Goal: Feedback & Contribution: Contribute content

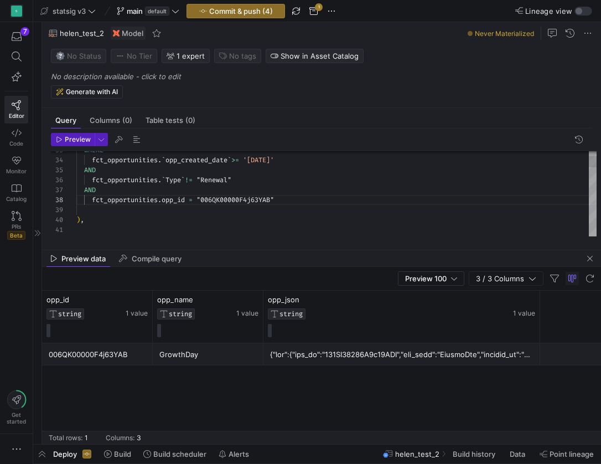
click at [147, 222] on div ") ," at bounding box center [336, 220] width 520 height 10
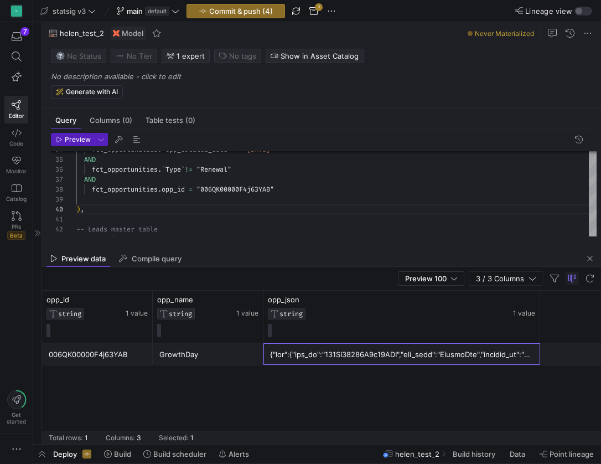
click at [340, 359] on div at bounding box center [402, 355] width 264 height 22
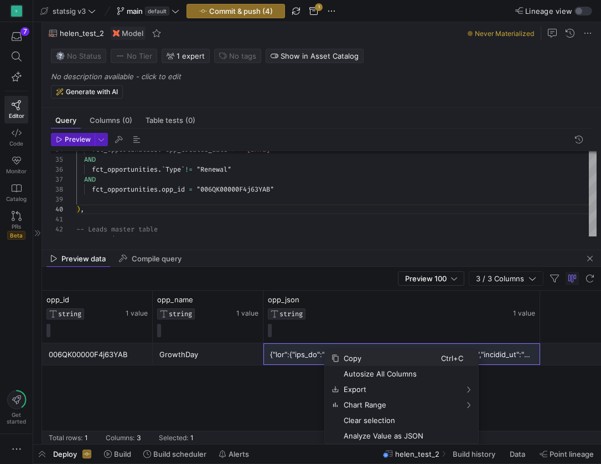
click at [343, 362] on span "Copy" at bounding box center [390, 358] width 102 height 16
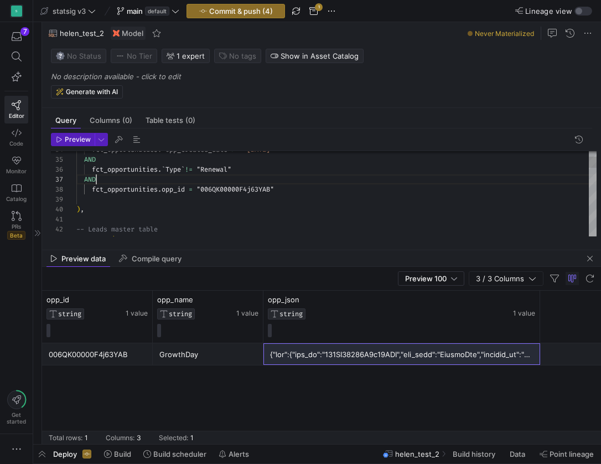
click at [229, 181] on div "AND" at bounding box center [336, 179] width 520 height 10
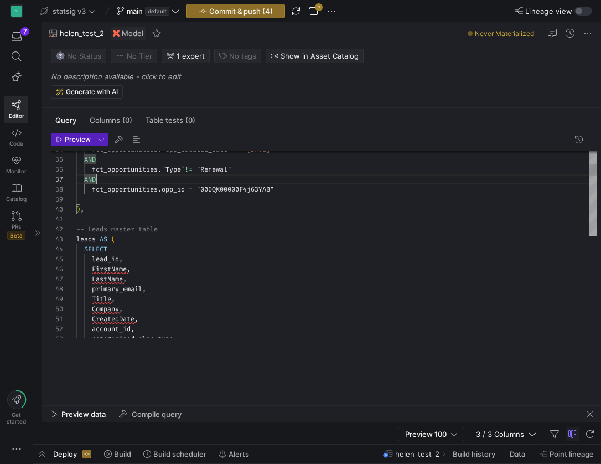
drag, startPoint x: 234, startPoint y: 249, endPoint x: 236, endPoint y: 405, distance: 155.6
click at [236, 405] on div at bounding box center [321, 406] width 559 height 4
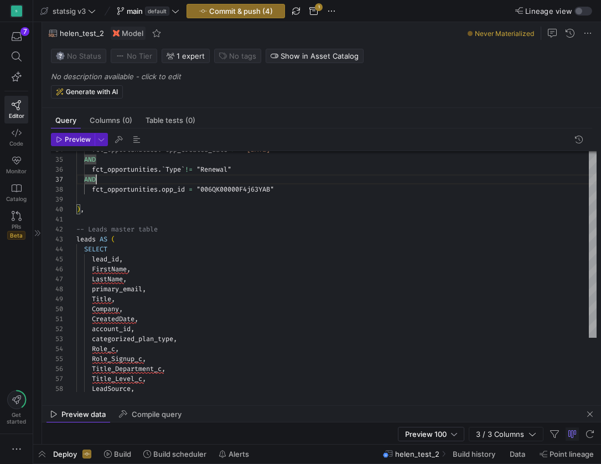
click at [203, 268] on div "FirstName ," at bounding box center [336, 269] width 520 height 10
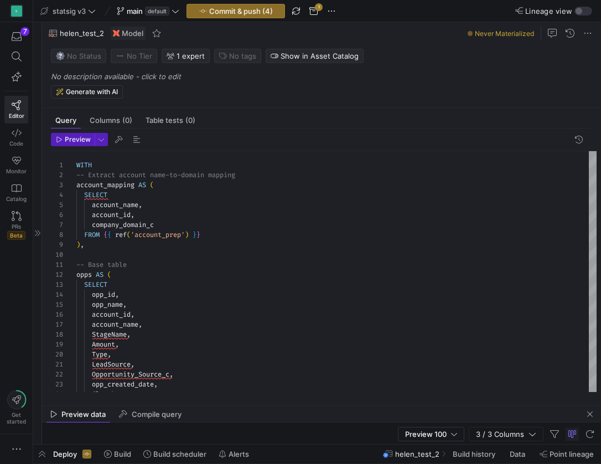
click at [38, 235] on icon at bounding box center [37, 233] width 7 height 7
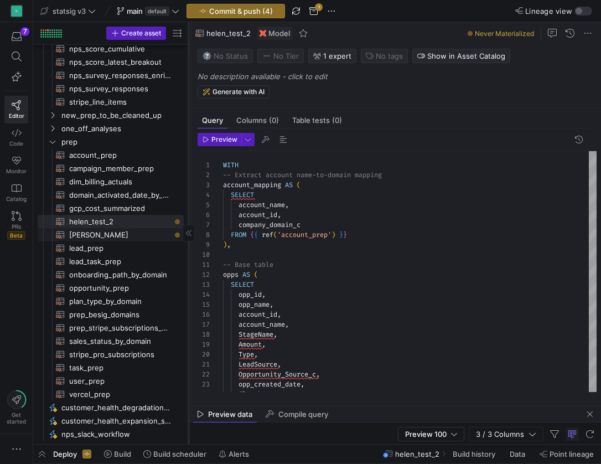
click at [98, 233] on span "[PERSON_NAME]​​​​​​​​​​" at bounding box center [120, 235] width 102 height 13
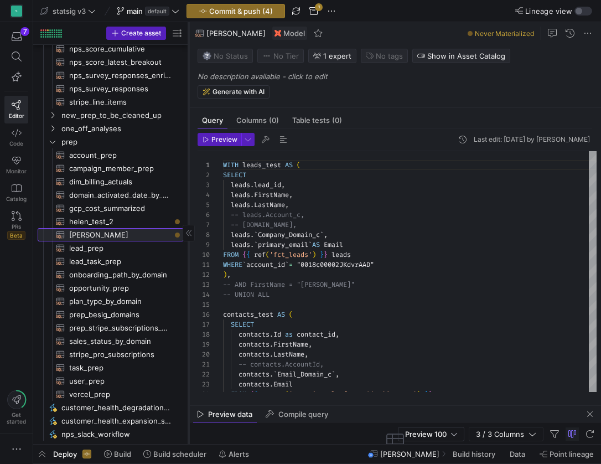
scroll to position [100, 0]
click at [232, 200] on span "leads" at bounding box center [240, 204] width 19 height 9
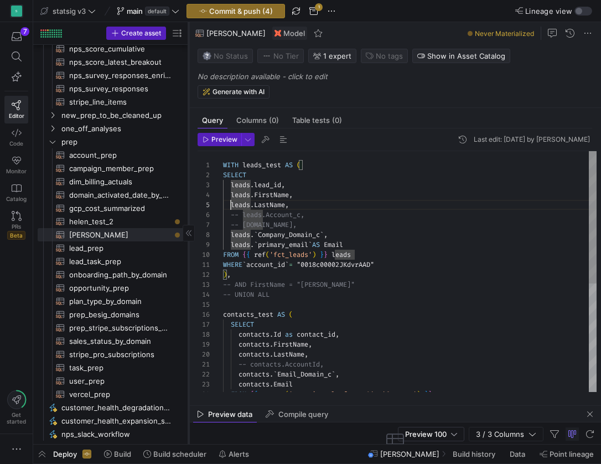
click at [297, 272] on div ") ," at bounding box center [410, 275] width 374 height 10
click at [324, 308] on div at bounding box center [410, 305] width 374 height 10
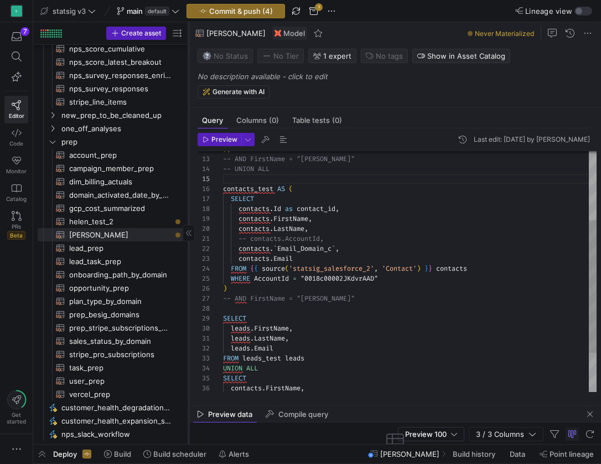
scroll to position [0, 0]
click at [314, 197] on div "SELECT" at bounding box center [410, 199] width 374 height 10
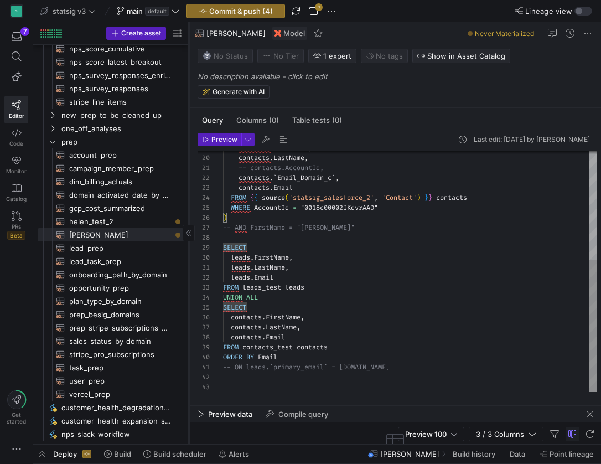
scroll to position [2, 1]
click at [293, 359] on div "ORDER BY Email" at bounding box center [410, 357] width 374 height 10
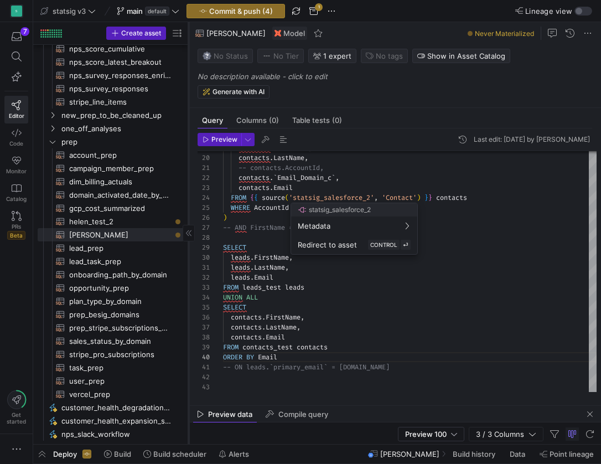
scroll to position [0, 72]
click at [285, 354] on div at bounding box center [300, 232] width 601 height 464
click at [293, 367] on span "-- ON leads.`primary_email` = contacts.Email" at bounding box center [306, 367] width 167 height 9
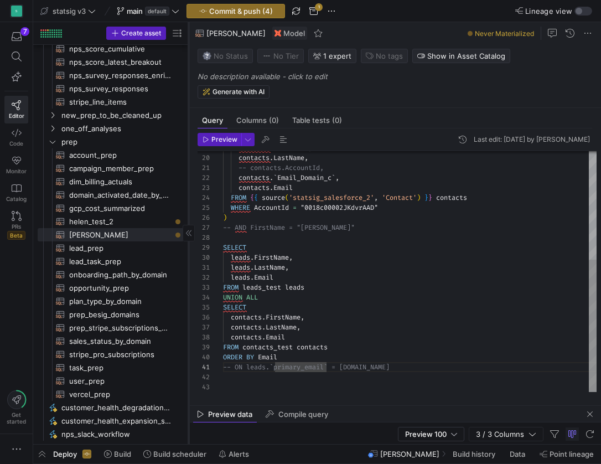
click at [253, 226] on span "-- AND FirstName = "Drew"" at bounding box center [289, 227] width 132 height 9
click at [344, 213] on div ")" at bounding box center [410, 218] width 374 height 10
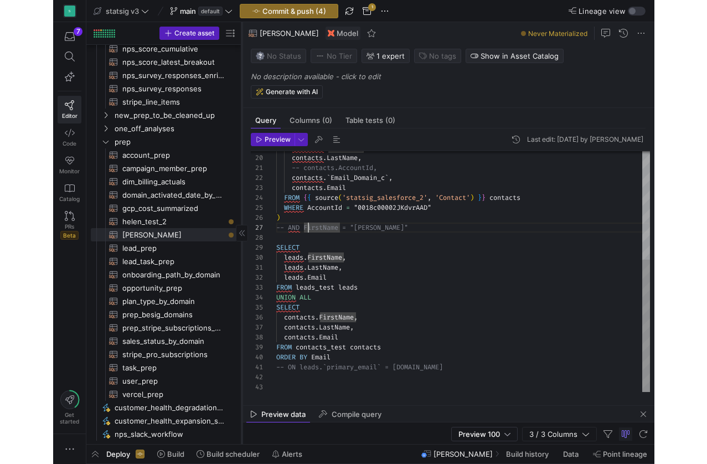
scroll to position [50, 4]
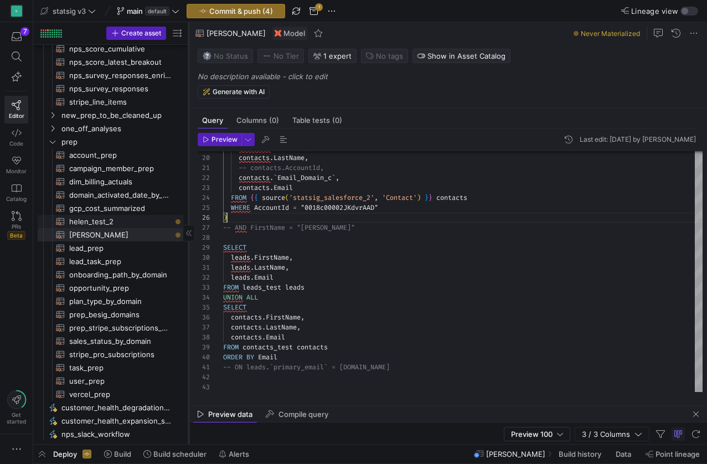
drag, startPoint x: 138, startPoint y: 220, endPoint x: 620, endPoint y: 101, distance: 496.9
click at [138, 220] on span "helen_test_2​​​​​​​​​​" at bounding box center [120, 221] width 102 height 13
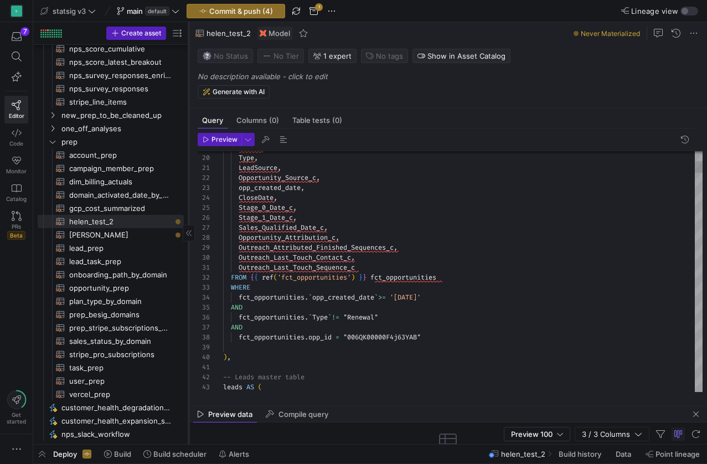
click at [363, 269] on div "Outreach_Last_Touch_Sequence_c" at bounding box center [462, 267] width 479 height 10
type textarea "WITH -- Extract account name-to-domain mapping account_mapping AS ( SELECT acco…"
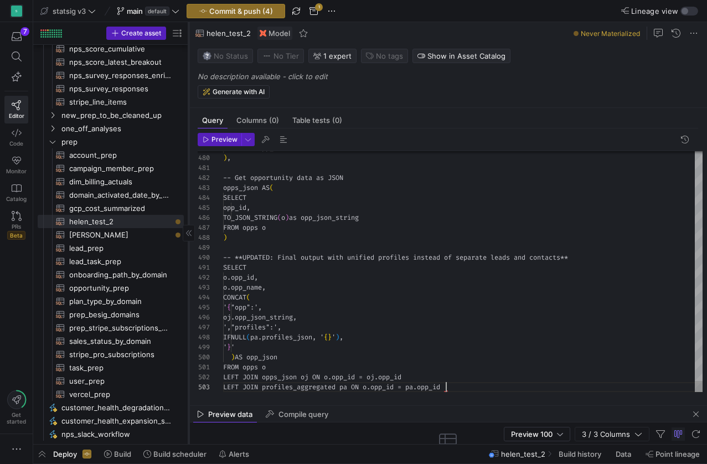
scroll to position [20, 223]
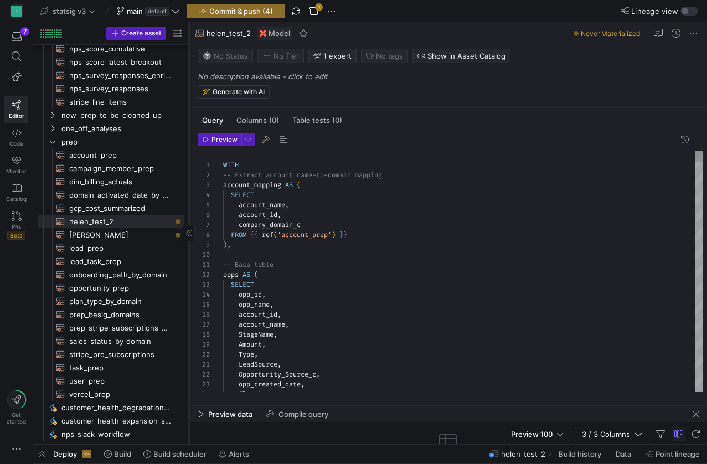
click at [292, 212] on div "account_id ," at bounding box center [462, 215] width 479 height 10
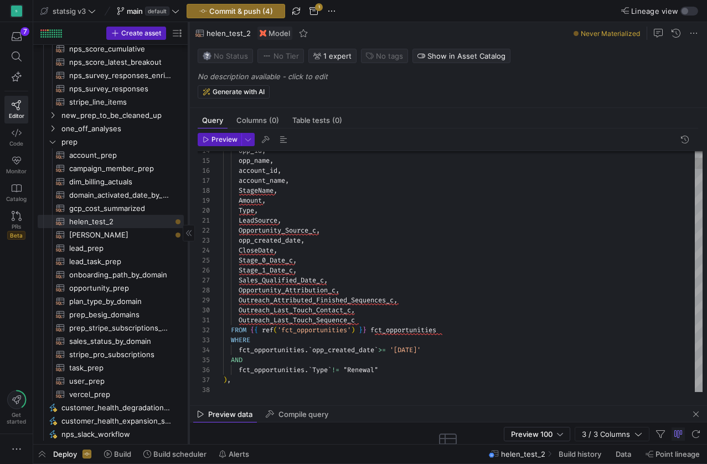
click at [305, 367] on span "fct_opportunities" at bounding box center [272, 369] width 66 height 9
click at [393, 368] on div "fct_opportunities . ` Type ` != "Renewal"" at bounding box center [462, 370] width 479 height 10
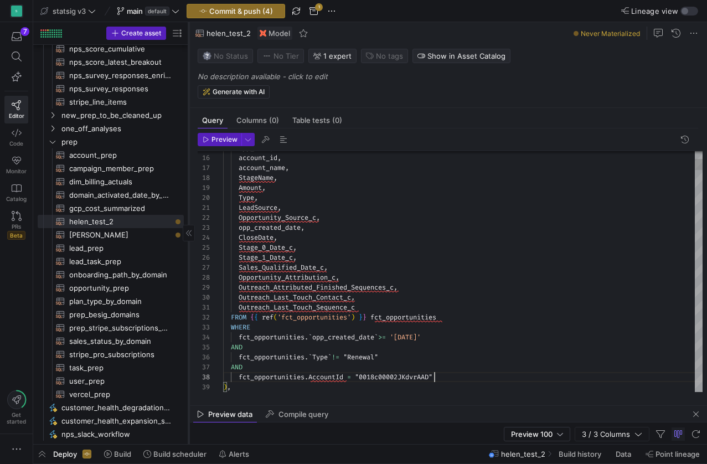
scroll to position [70, 212]
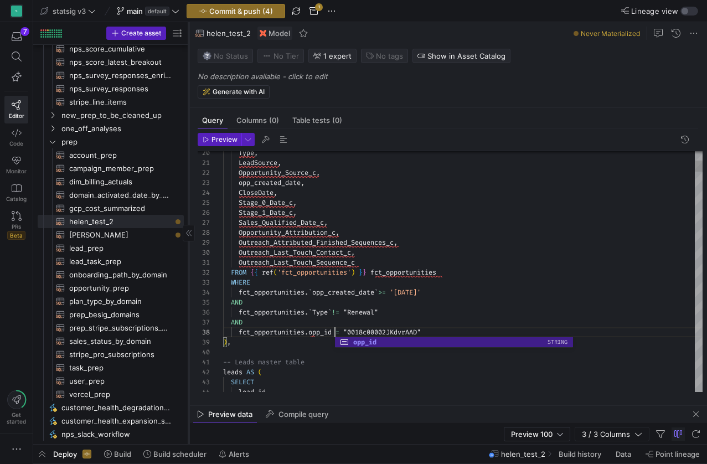
click at [283, 367] on div "leads AS (" at bounding box center [462, 372] width 479 height 10
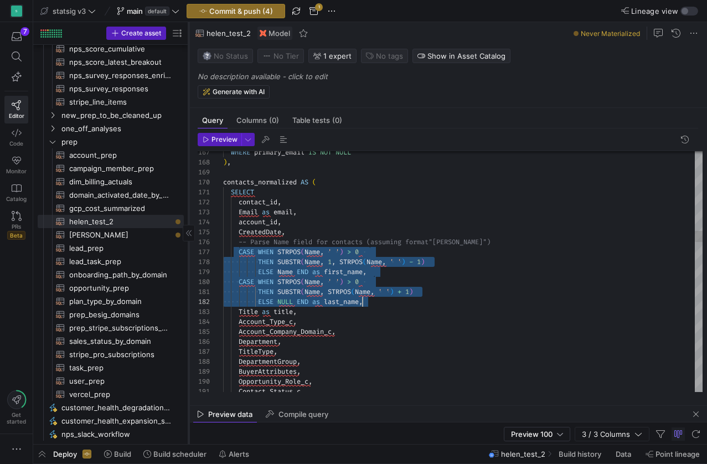
scroll to position [60, 143]
drag, startPoint x: 240, startPoint y: 254, endPoint x: 373, endPoint y: 302, distance: 141.3
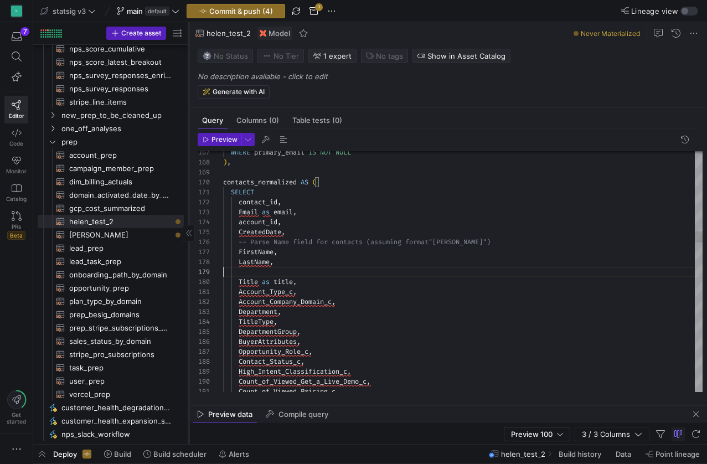
scroll to position [70, 52]
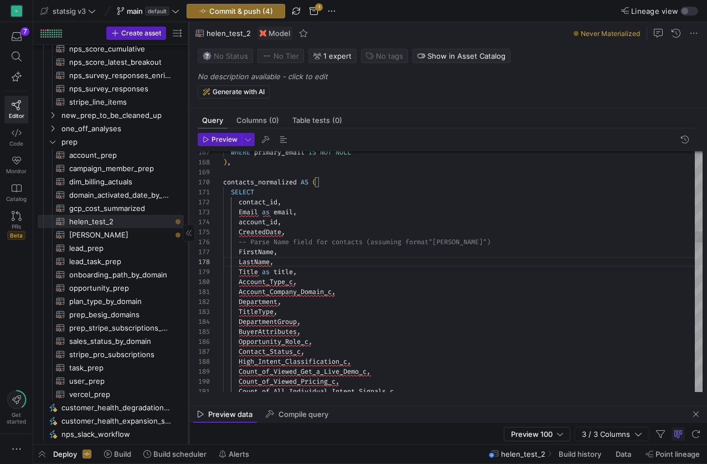
click at [324, 244] on span "-- Parse Name field for contacts (assuming format" at bounding box center [334, 242] width 190 height 9
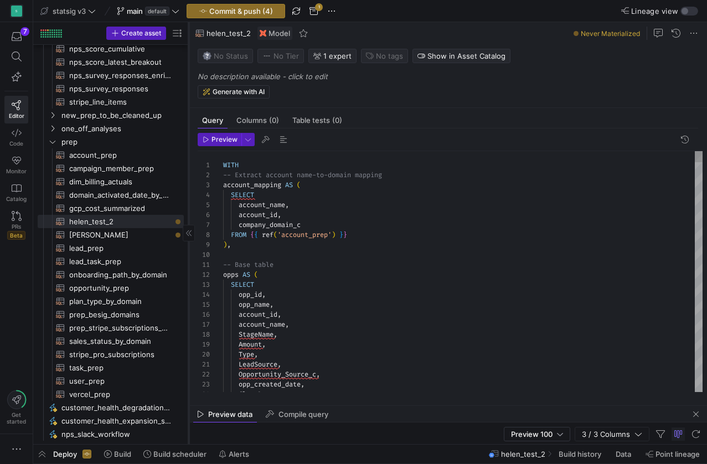
scroll to position [0, 0]
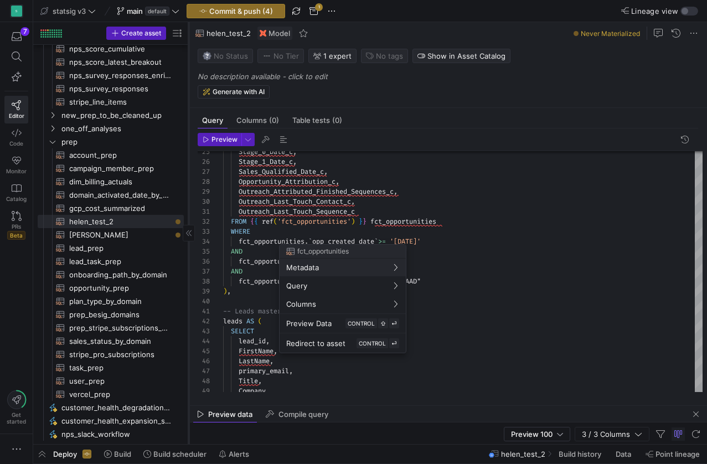
click at [269, 359] on div at bounding box center [353, 232] width 707 height 464
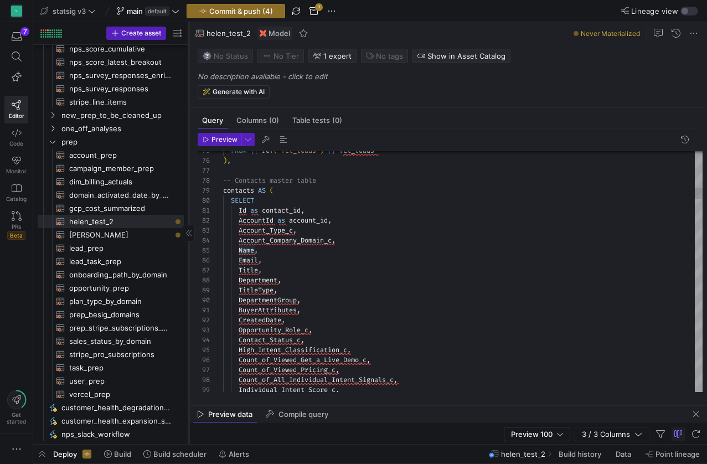
click at [244, 251] on span "Name" at bounding box center [247, 250] width 16 height 9
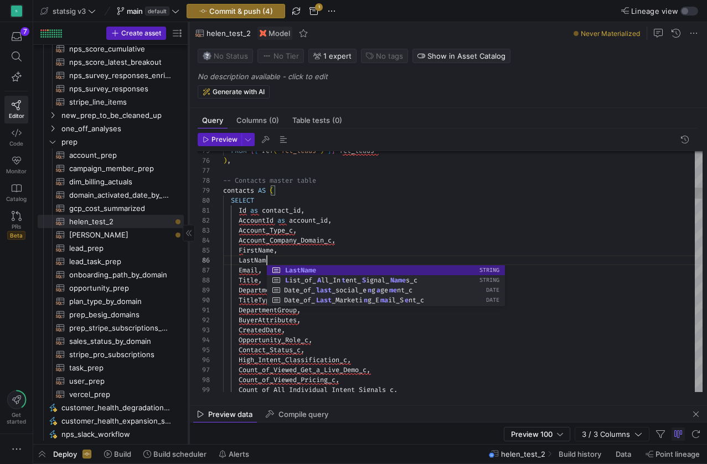
scroll to position [50, 52]
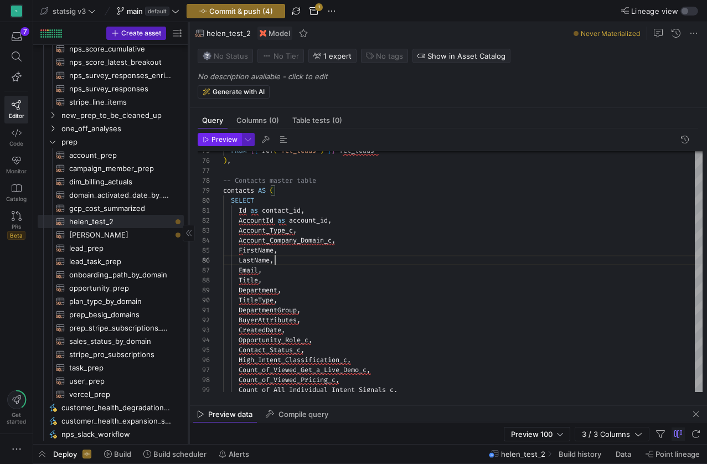
click at [220, 138] on span "Preview" at bounding box center [225, 140] width 26 height 8
click at [468, 423] on div "Preview 100 3 / 3 Columns" at bounding box center [448, 434] width 518 height 24
click at [288, 286] on div "Department ," at bounding box center [462, 290] width 479 height 10
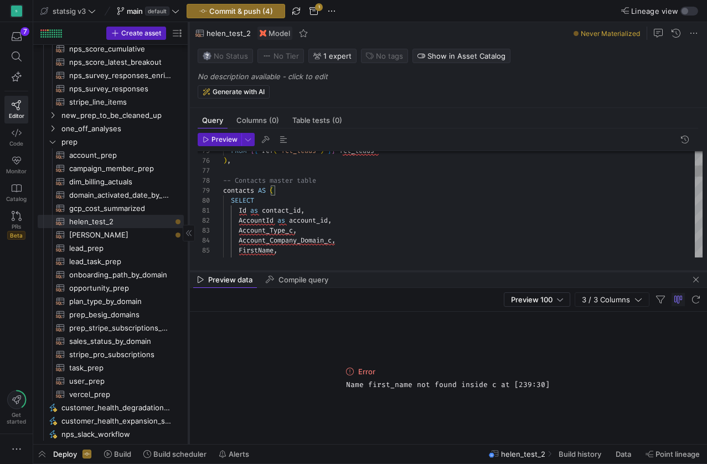
drag, startPoint x: 346, startPoint y: 405, endPoint x: 344, endPoint y: 270, distance: 134.6
click at [344, 270] on div at bounding box center [448, 271] width 518 height 4
click at [333, 209] on div "Id as contact_id ," at bounding box center [462, 210] width 479 height 10
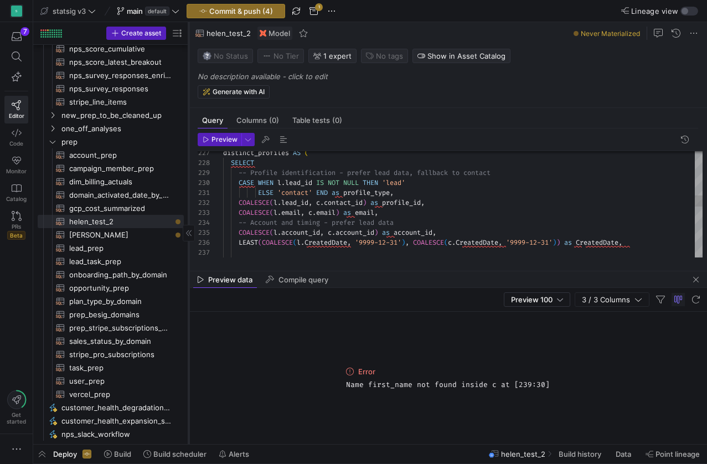
scroll to position [0, 0]
click at [320, 234] on span "account_id" at bounding box center [300, 232] width 39 height 9
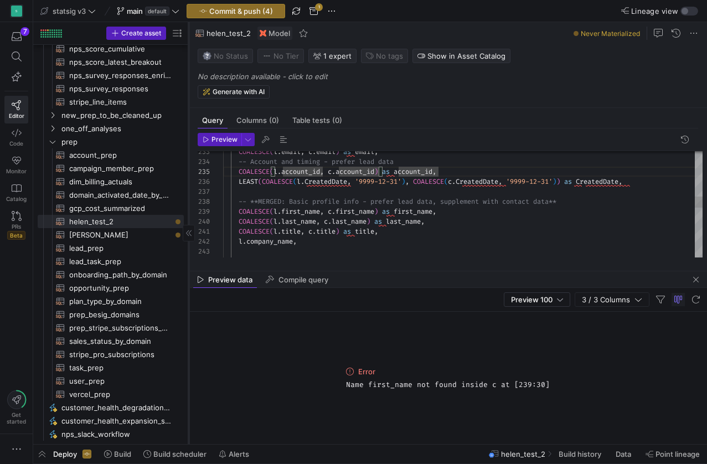
click at [344, 210] on span "first_name" at bounding box center [355, 211] width 39 height 9
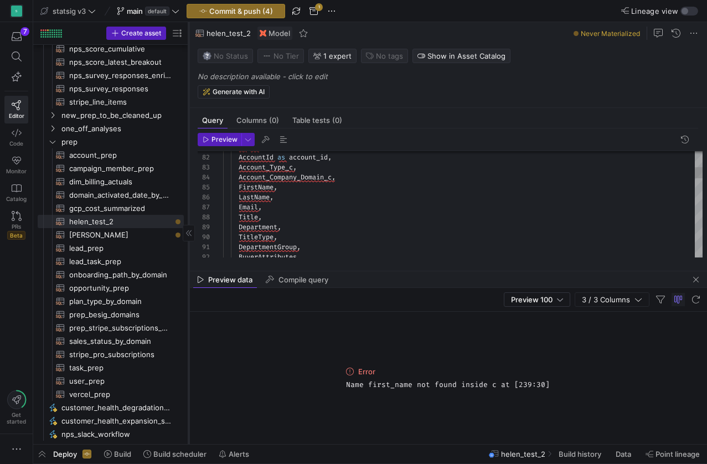
scroll to position [0, 0]
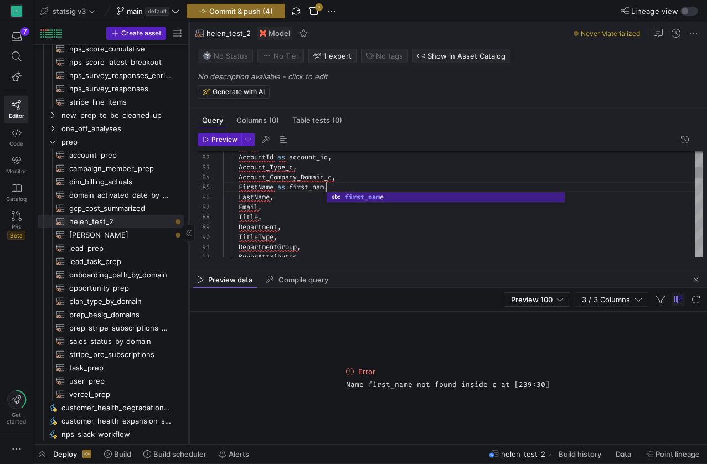
scroll to position [40, 107]
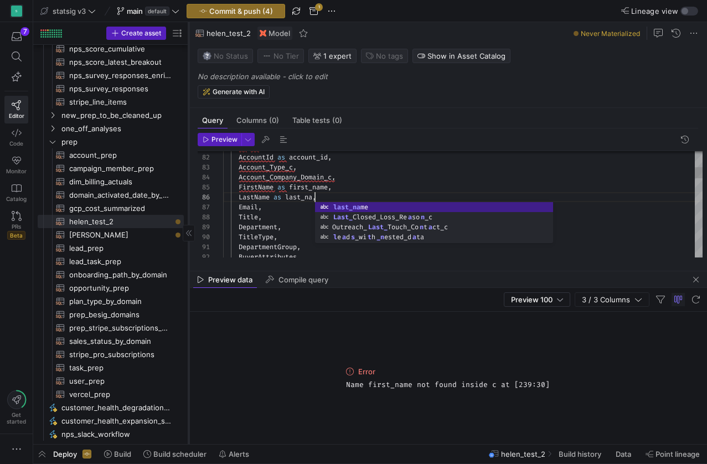
scroll to position [50, 100]
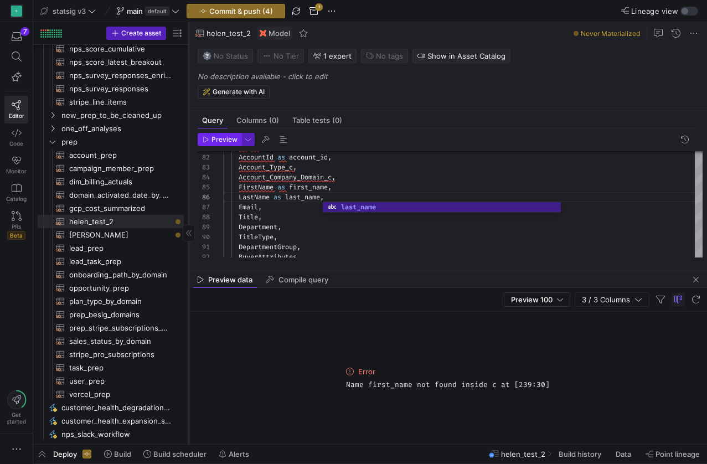
click at [224, 141] on span "Preview" at bounding box center [225, 140] width 26 height 8
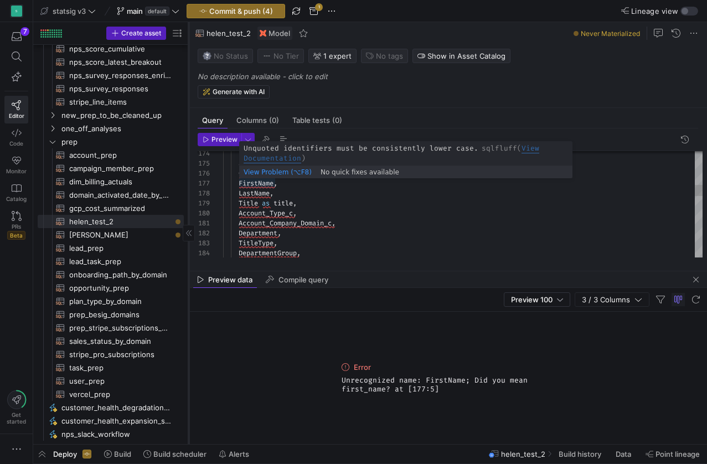
click at [260, 184] on span "FirstName" at bounding box center [256, 183] width 35 height 9
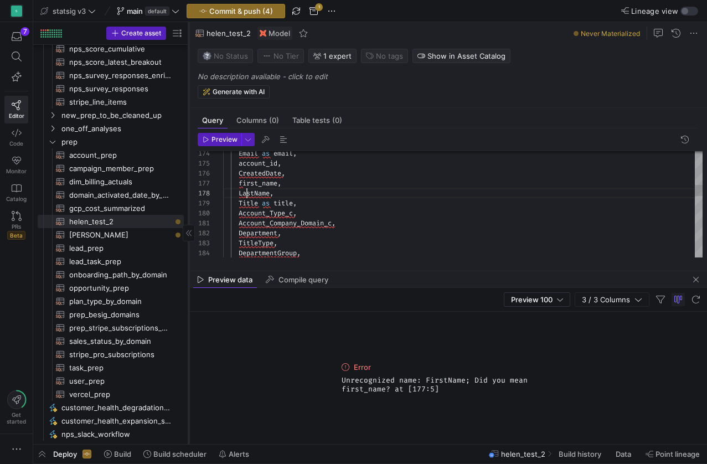
click at [249, 193] on span "LastName" at bounding box center [254, 193] width 31 height 9
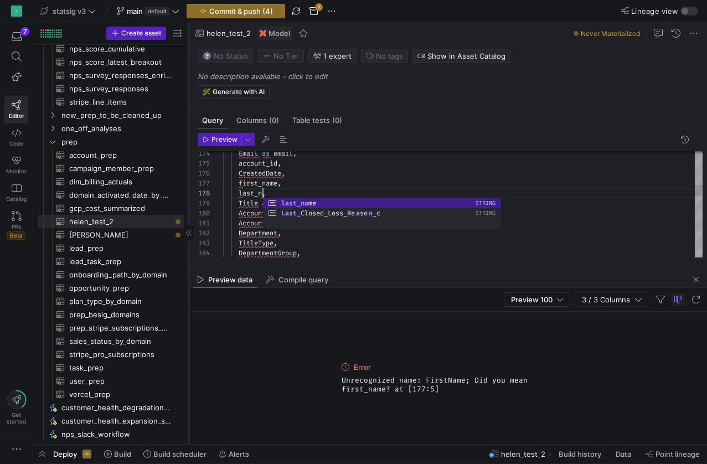
scroll to position [70, 52]
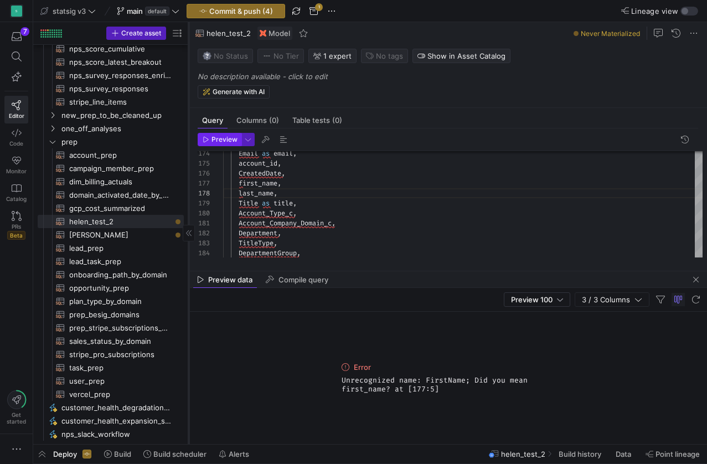
click at [220, 136] on span "Preview" at bounding box center [225, 140] width 26 height 8
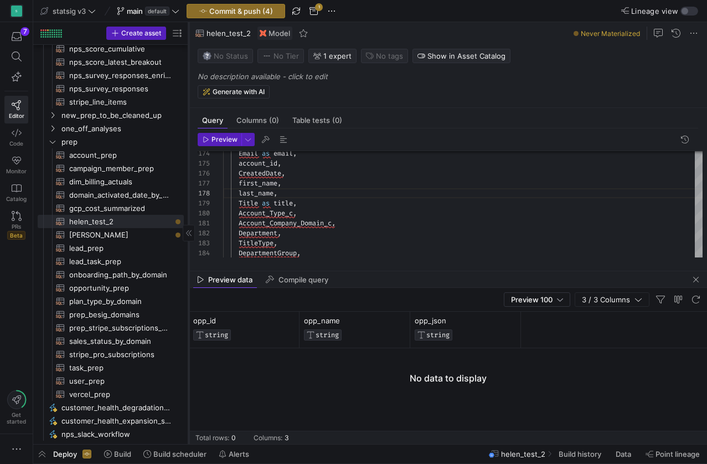
click at [439, 244] on div "TitleType ," at bounding box center [462, 243] width 479 height 10
click at [412, 207] on div "Title as title ," at bounding box center [462, 203] width 479 height 10
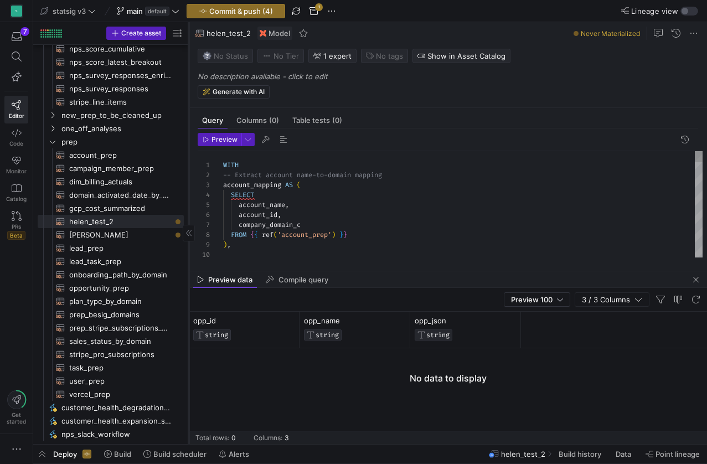
scroll to position [0, 0]
click at [352, 207] on div "account_name ," at bounding box center [462, 205] width 479 height 10
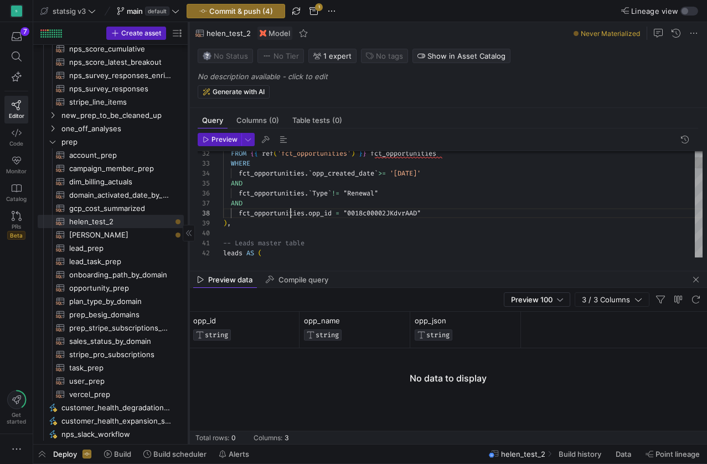
click at [292, 212] on span "fct_opportunities" at bounding box center [272, 213] width 66 height 9
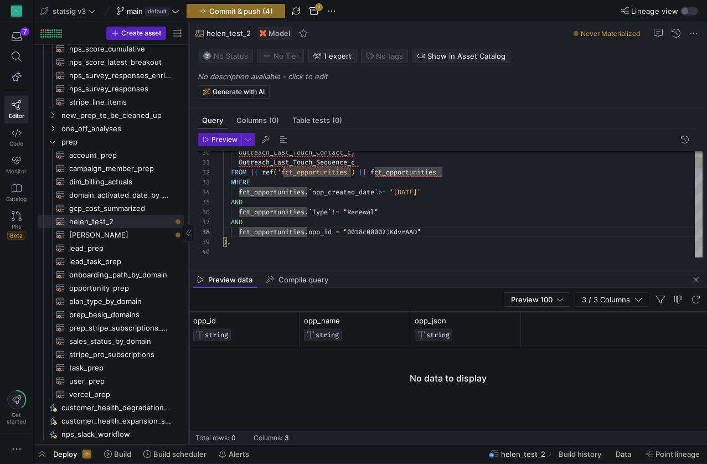
click at [389, 231] on span ""0018c00002JKdvrAAD"" at bounding box center [382, 232] width 78 height 9
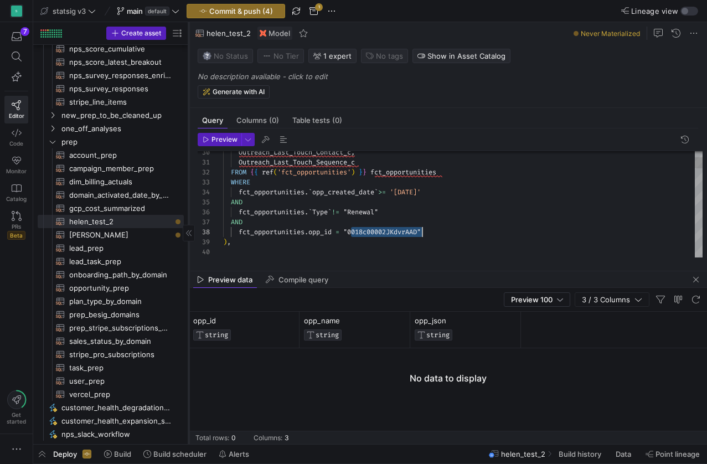
click at [389, 231] on span ""0018c00002JKdvrAAD"" at bounding box center [382, 232] width 78 height 9
click at [210, 136] on span "Preview" at bounding box center [220, 140] width 35 height 8
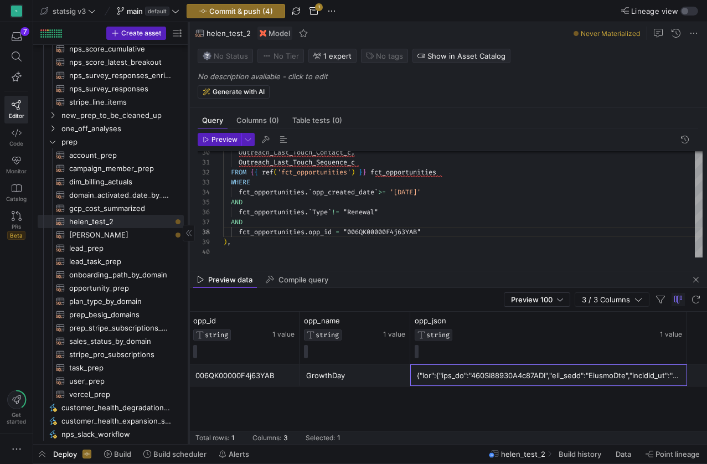
click at [462, 373] on div at bounding box center [549, 376] width 264 height 22
click at [332, 208] on span "`" at bounding box center [330, 212] width 4 height 9
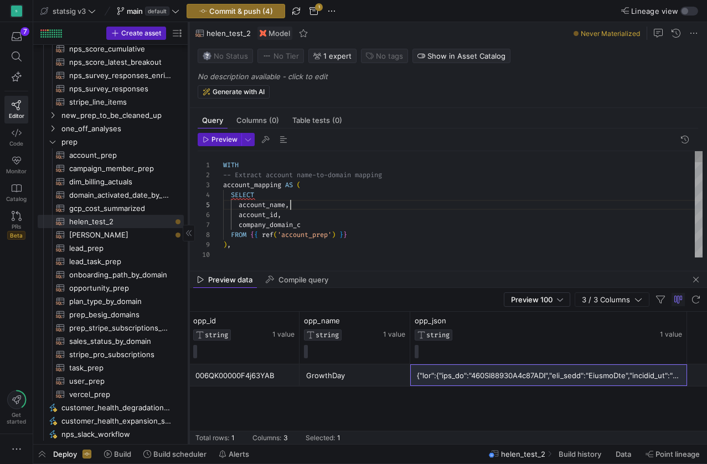
click at [311, 203] on div "account_name ," at bounding box center [462, 205] width 479 height 10
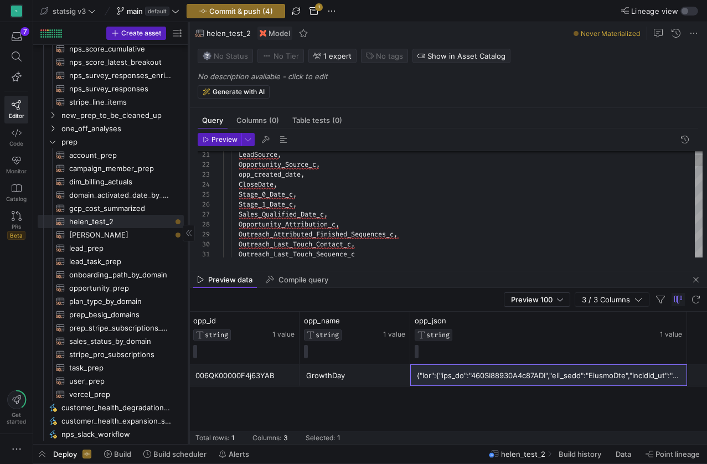
click at [284, 210] on span "Sales_Qualified_Date_c" at bounding box center [281, 214] width 85 height 9
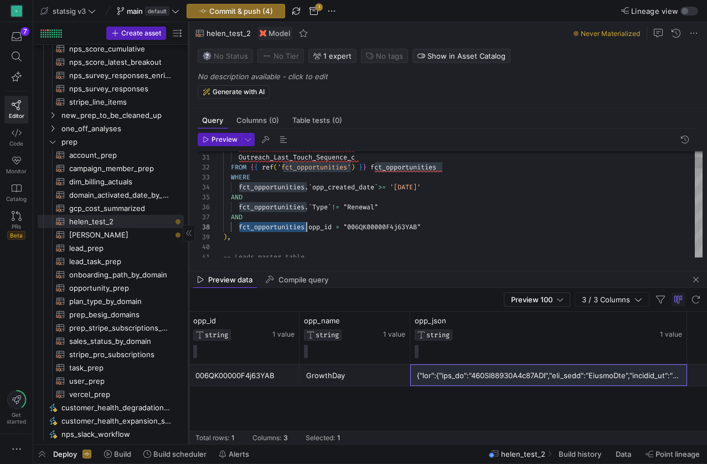
click at [275, 225] on span "fct_opportunities" at bounding box center [272, 227] width 66 height 9
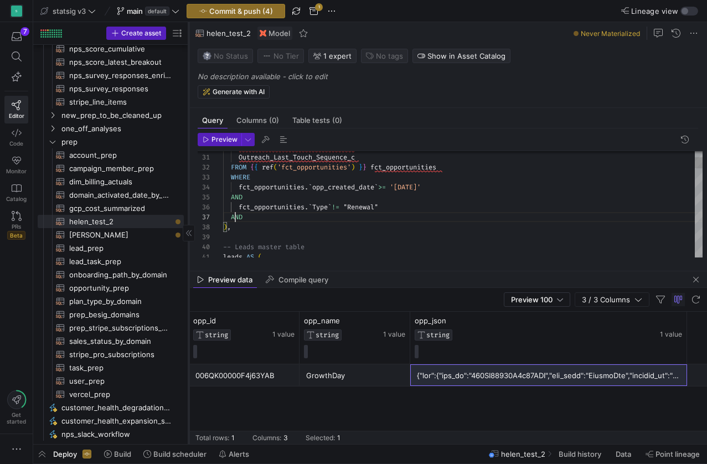
click at [237, 220] on span "AND" at bounding box center [237, 217] width 12 height 9
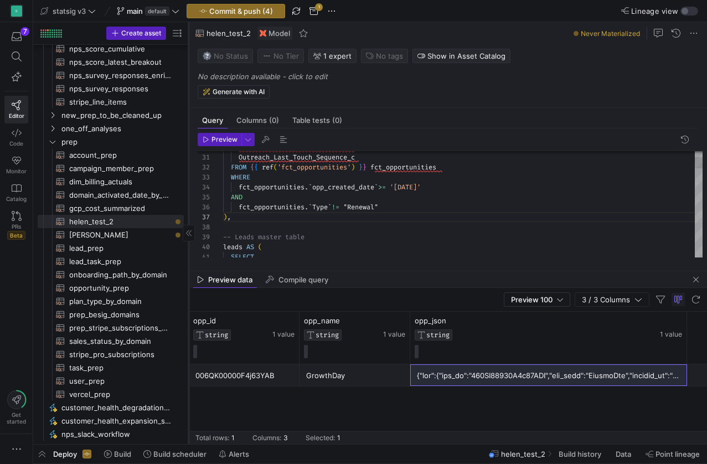
click at [294, 187] on span "fct_opportunities" at bounding box center [272, 187] width 66 height 9
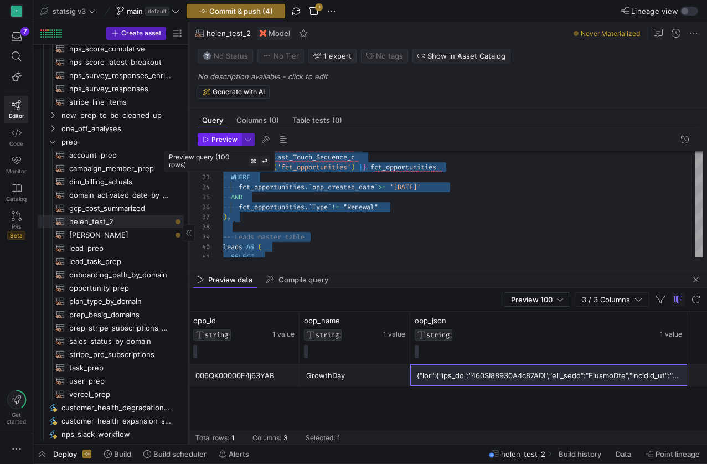
click at [225, 142] on span "Preview" at bounding box center [225, 140] width 26 height 8
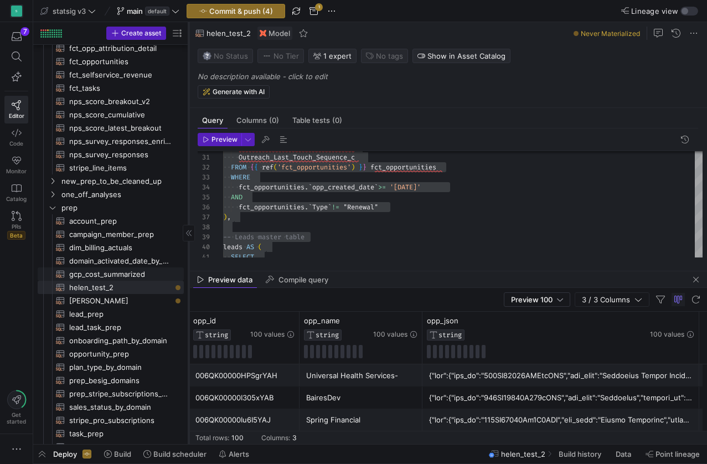
scroll to position [254, 0]
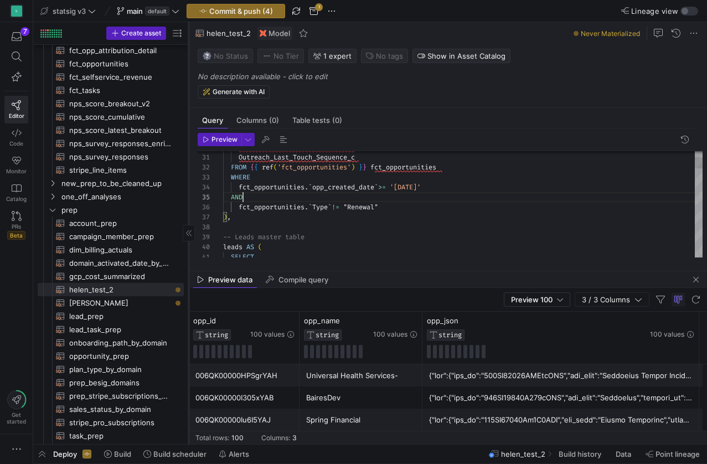
click at [290, 194] on div "AND" at bounding box center [462, 197] width 479 height 10
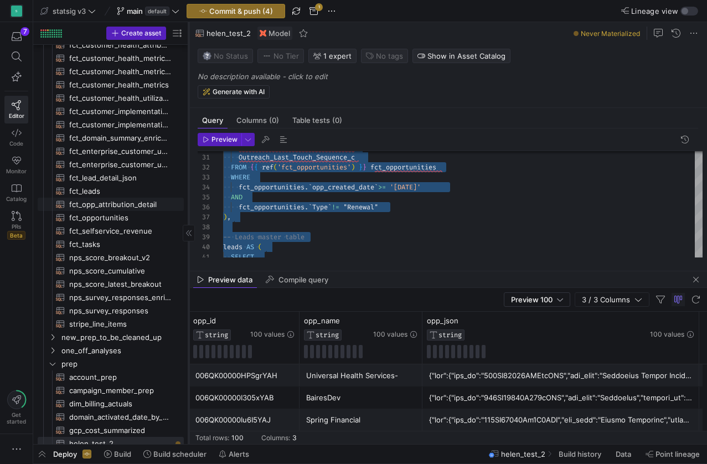
scroll to position [9, 0]
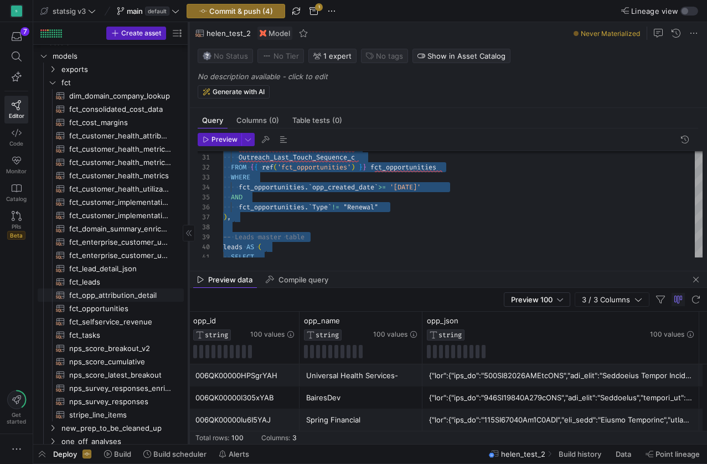
click at [122, 292] on span "fct_opp_attribution_detail​​​​​​​​​​" at bounding box center [120, 295] width 102 height 13
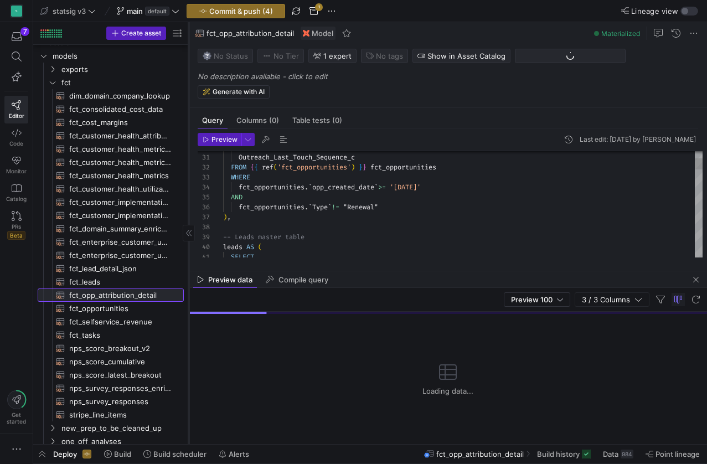
scroll to position [9, 0]
click at [280, 220] on div ") ," at bounding box center [462, 217] width 479 height 10
type textarea "WITH -- Extract account name-to-domain mapping account_mapping AS ( SELECT acco…"
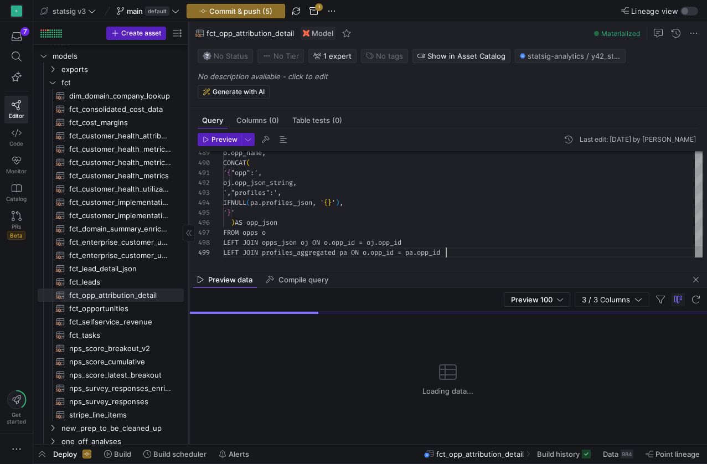
scroll to position [80, 223]
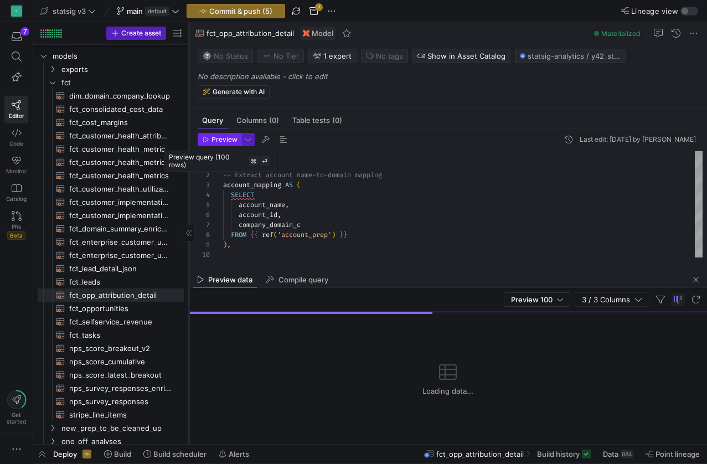
click at [221, 137] on span "Preview" at bounding box center [225, 140] width 26 height 8
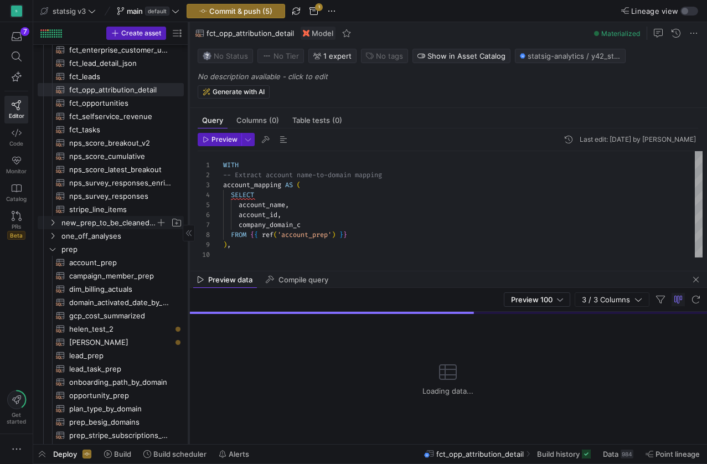
scroll to position [221, 0]
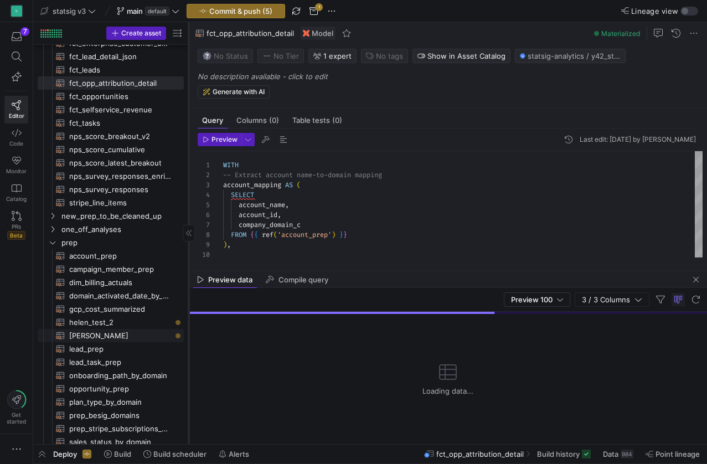
click at [118, 336] on span "[PERSON_NAME]​​​​​​​​​​" at bounding box center [120, 335] width 102 height 13
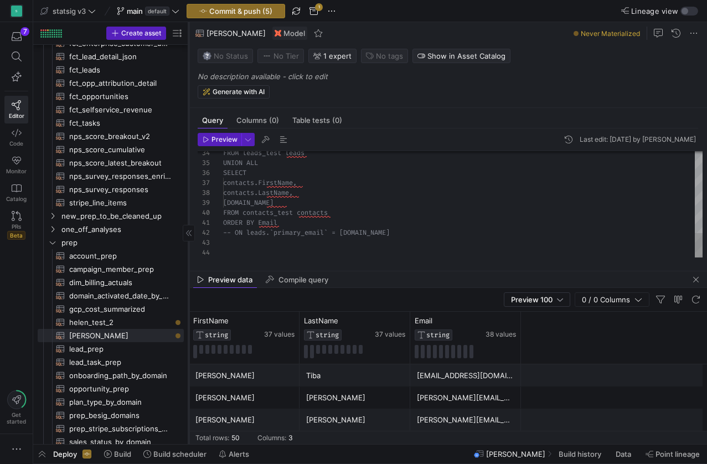
click at [364, 205] on div "contacts.Email" at bounding box center [462, 203] width 479 height 10
drag, startPoint x: 408, startPoint y: 244, endPoint x: 275, endPoint y: 233, distance: 133.3
click at [408, 244] on div at bounding box center [462, 243] width 479 height 10
click at [405, 230] on div "-- ON leads.`primary_email` = contacts.Email" at bounding box center [462, 233] width 479 height 10
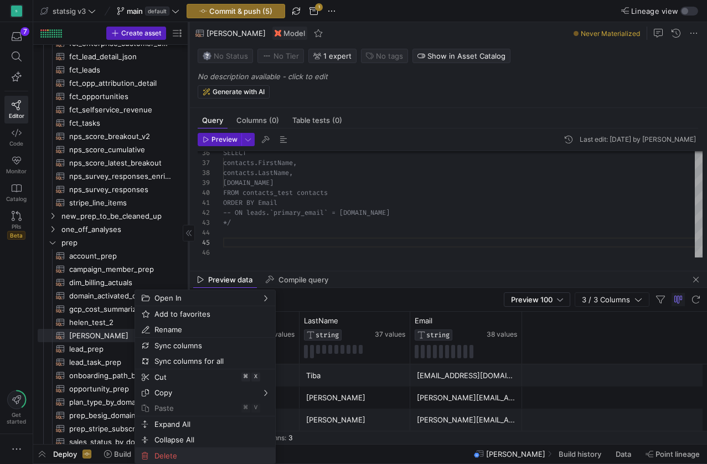
click at [171, 457] on span "Delete" at bounding box center [195, 456] width 91 height 16
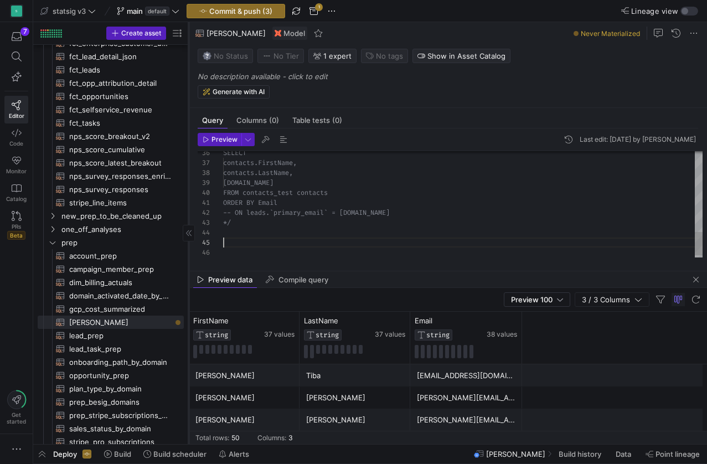
click at [269, 199] on span "ORDER BY Email" at bounding box center [250, 202] width 54 height 9
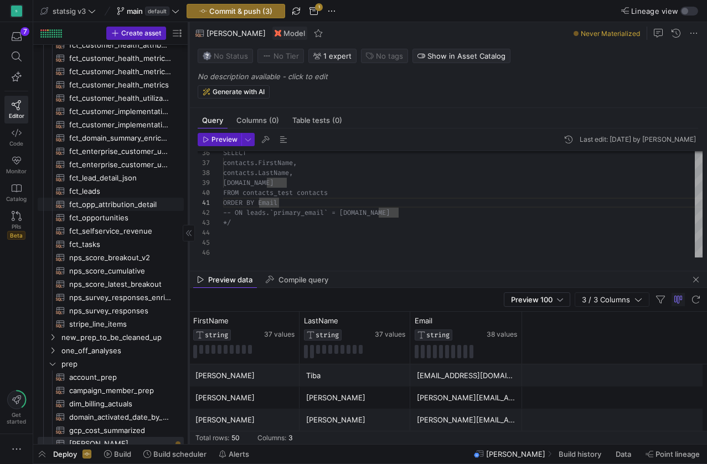
click at [104, 204] on span "fct_opp_attribution_detail​​​​​​​​​​" at bounding box center [120, 204] width 102 height 13
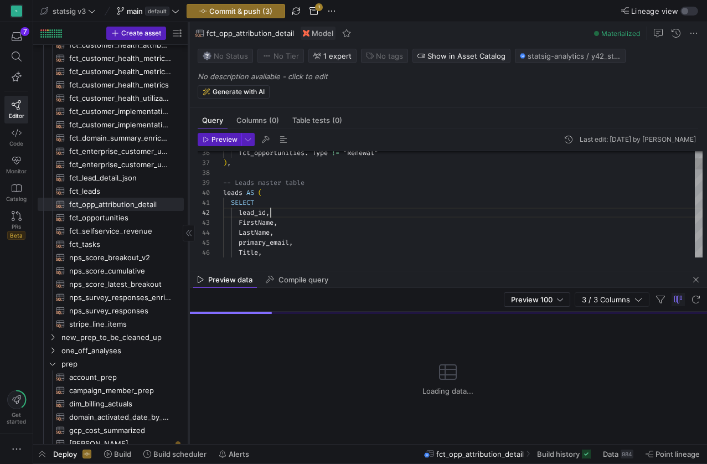
click at [332, 215] on div "lead_id ," at bounding box center [462, 213] width 479 height 10
type textarea "SELECT lead_id, FirstName, LastName, primary_email, Title, Company, CreatedDate…"
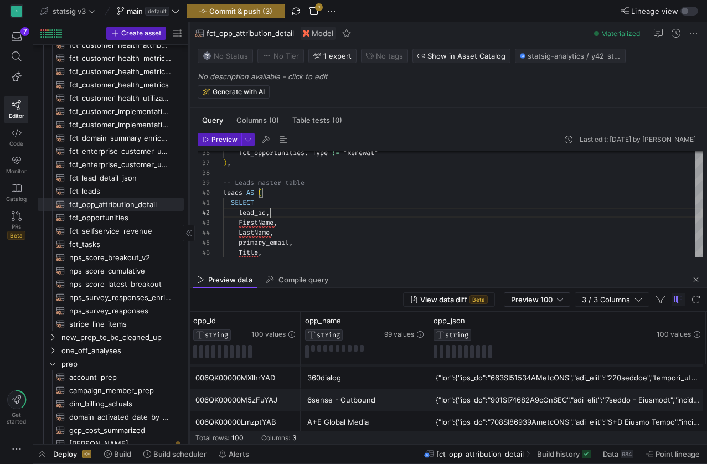
scroll to position [20, 0]
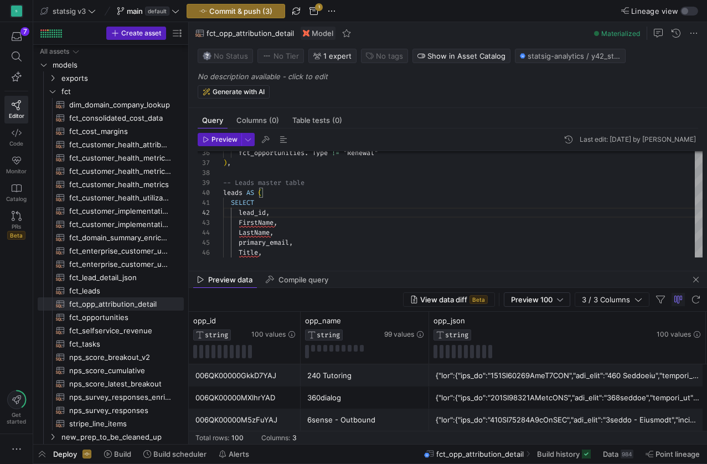
scroll to position [20, 0]
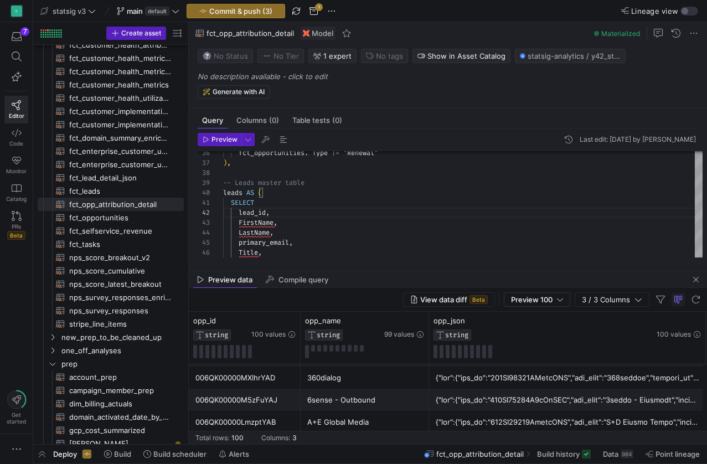
click at [267, 14] on span "Commit & push (3)" at bounding box center [240, 11] width 63 height 9
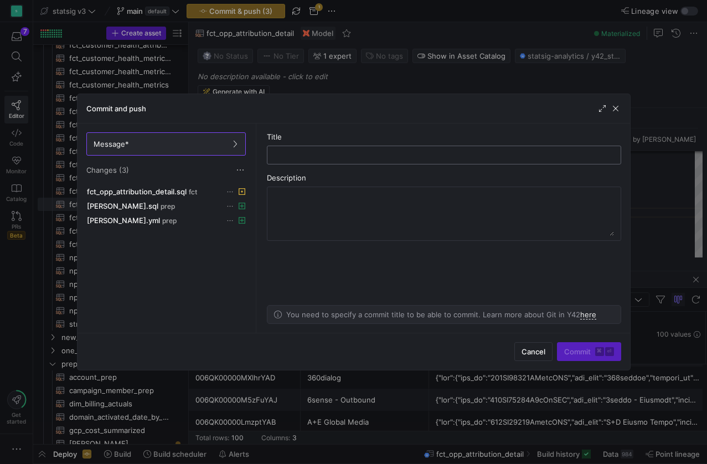
click at [308, 154] on input "text" at bounding box center [444, 155] width 336 height 9
click at [300, 156] on input "text" at bounding box center [444, 155] width 336 height 9
drag, startPoint x: 412, startPoint y: 159, endPoint x: 393, endPoint y: 155, distance: 19.8
click at [412, 159] on input "updating attribution detail" at bounding box center [444, 155] width 336 height 9
click at [393, 155] on input "updating attribution detail" at bounding box center [444, 155] width 336 height 9
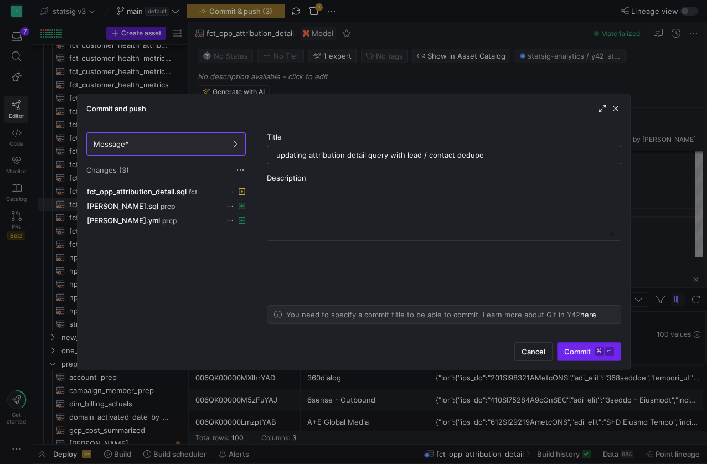
type input "updating attribution detail query with lead / contact dedupe"
click at [572, 348] on span "Commit ⌘ ⏎" at bounding box center [589, 351] width 50 height 9
